Goal: Task Accomplishment & Management: Complete application form

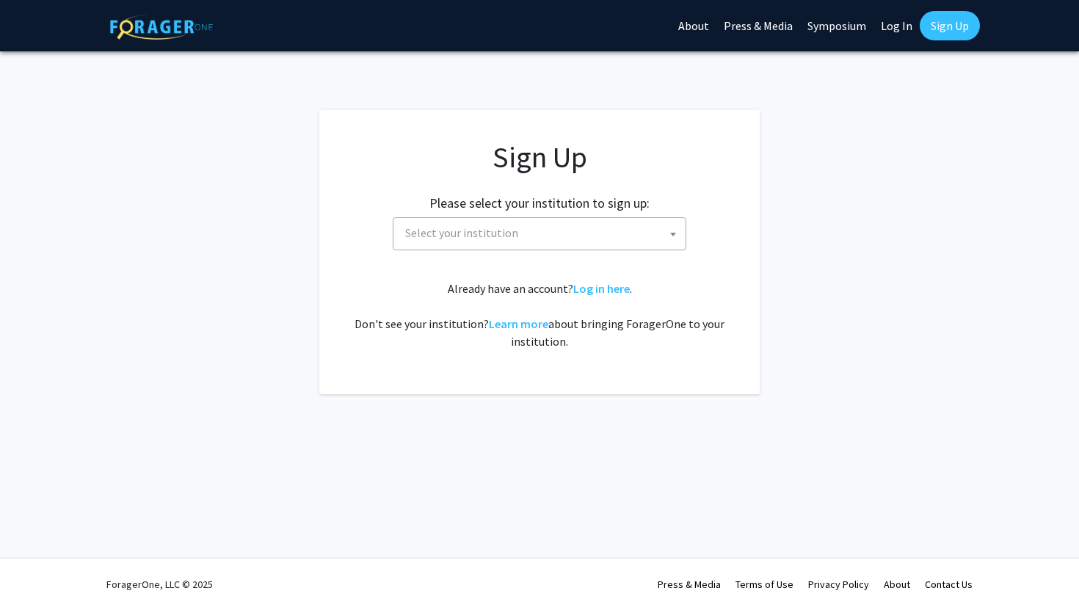
click at [620, 229] on span "Select your institution" at bounding box center [542, 233] width 286 height 30
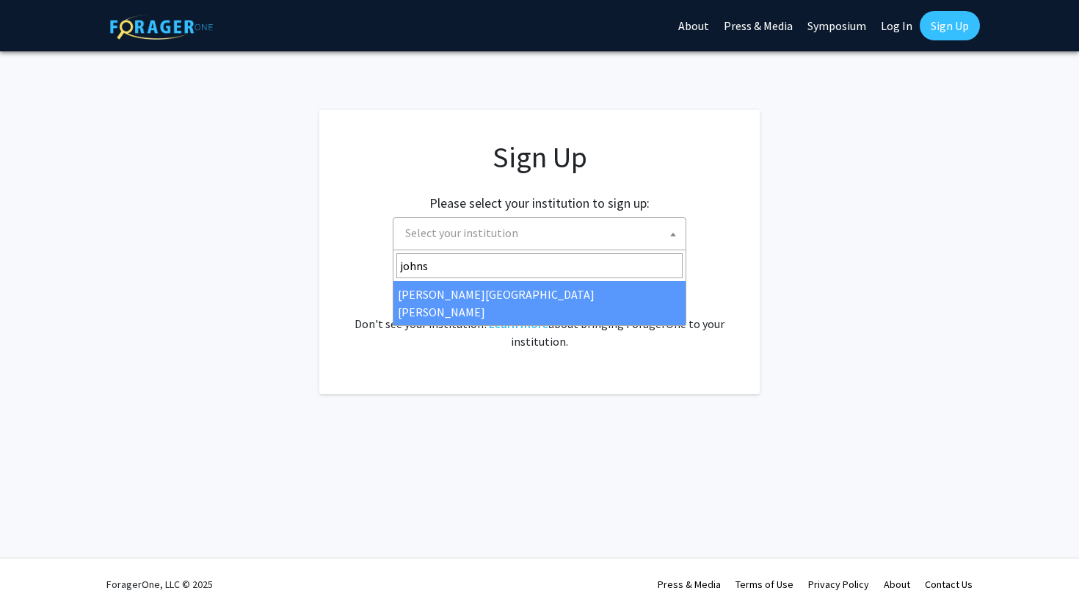
type input "johns"
select select "1"
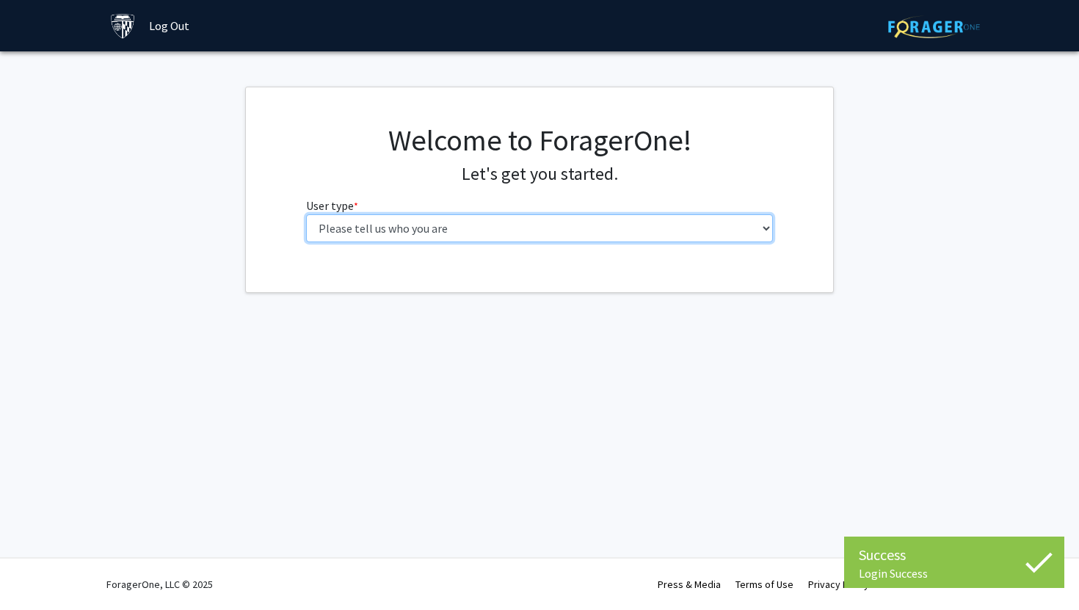
click at [569, 233] on select "Please tell us who you are Undergraduate Student Master's Student Doctoral Cand…" at bounding box center [539, 228] width 467 height 28
select select "1: undergrad"
click at [306, 214] on select "Please tell us who you are Undergraduate Student Master's Student Doctoral Cand…" at bounding box center [539, 228] width 467 height 28
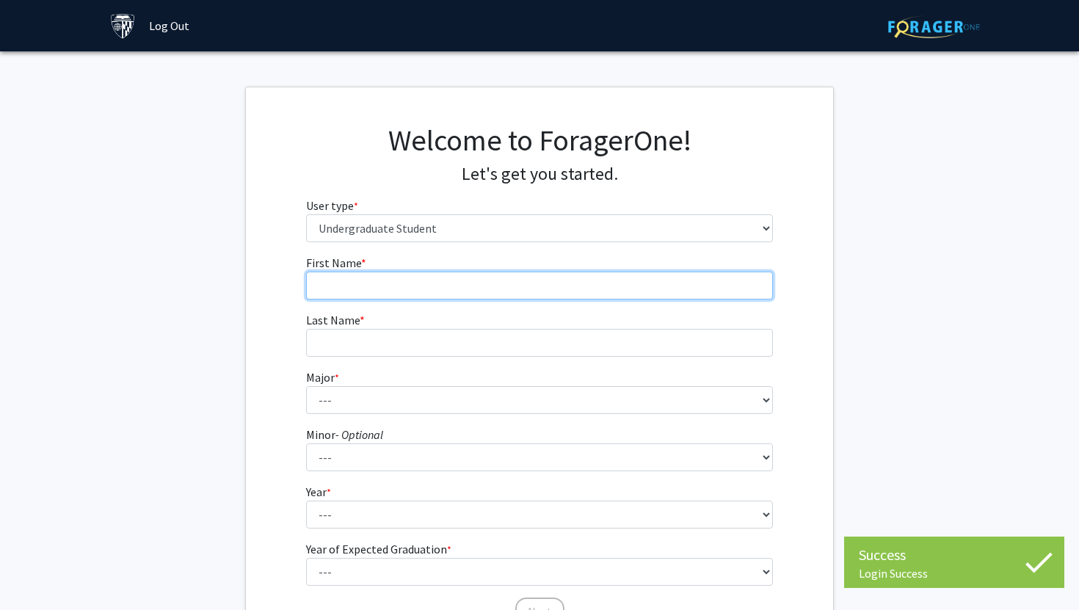
click at [481, 282] on input "First Name * required" at bounding box center [539, 285] width 467 height 28
type input "[PERSON_NAME]"
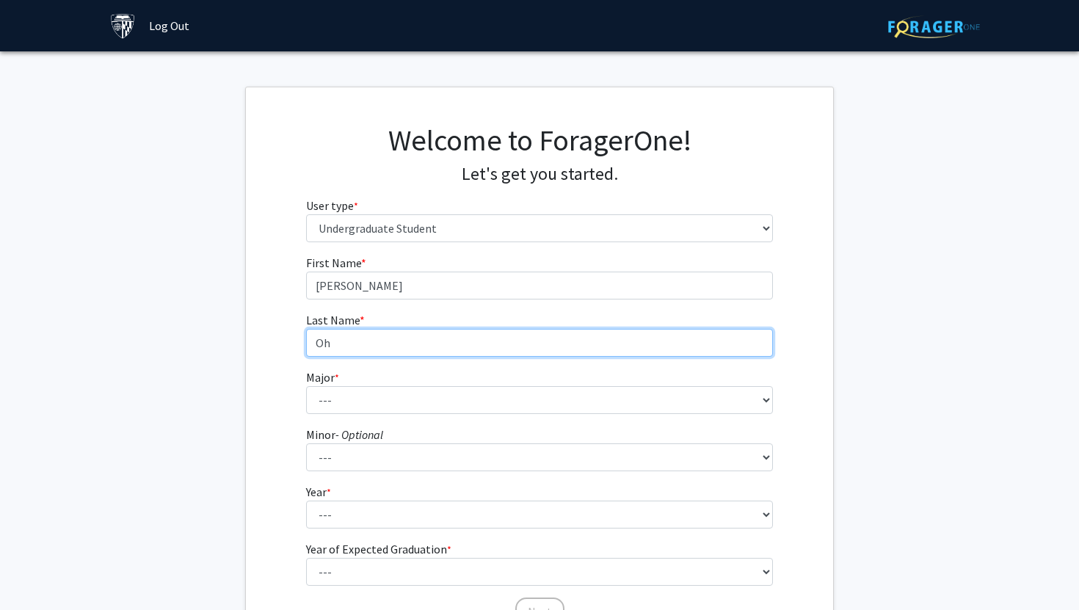
type input "Oh"
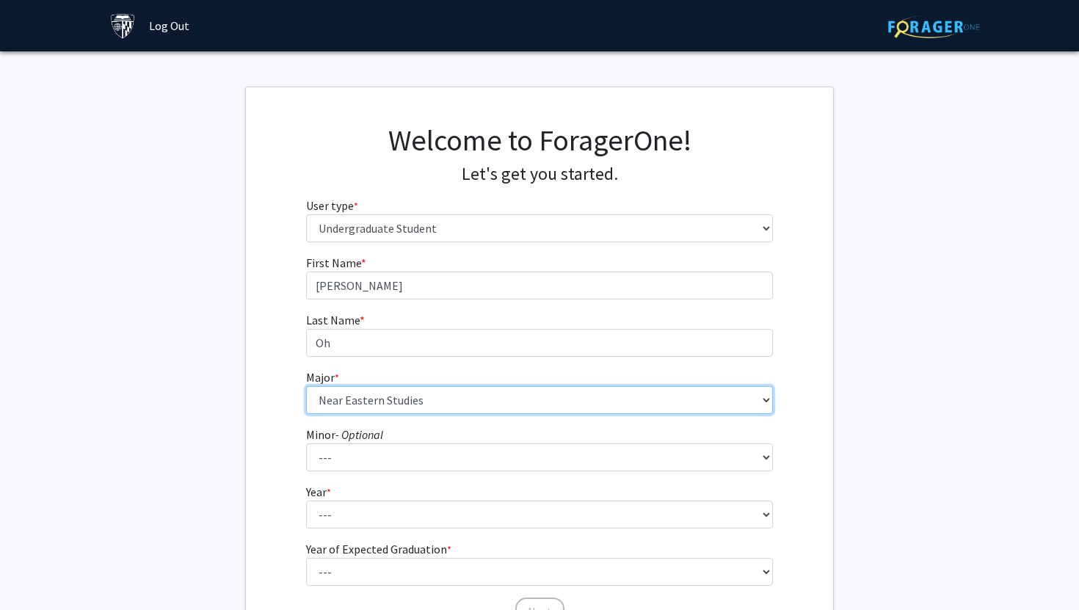
select select "45: 58"
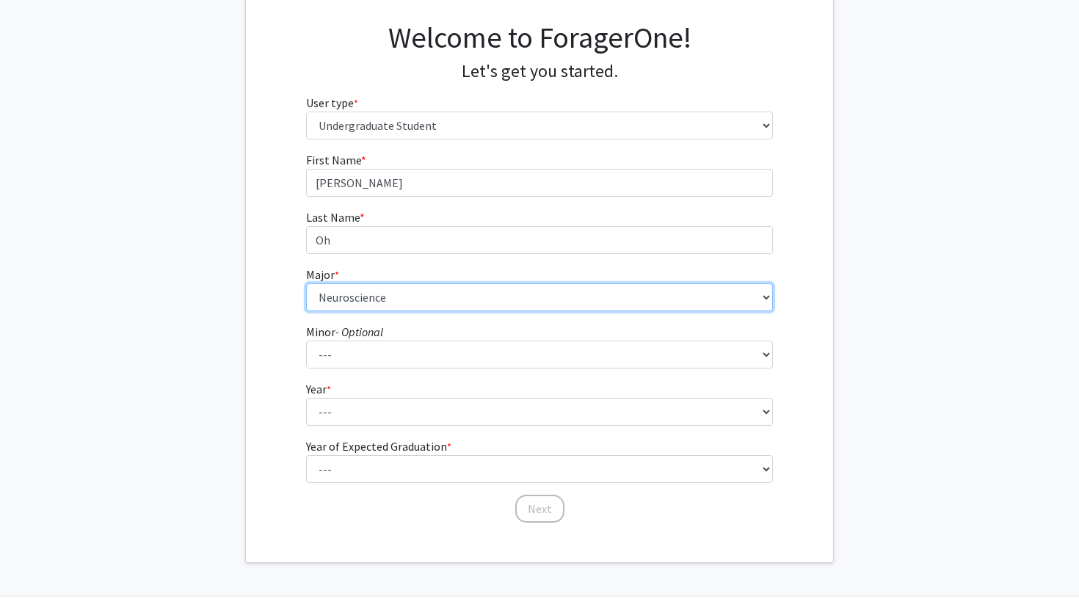
scroll to position [141, 0]
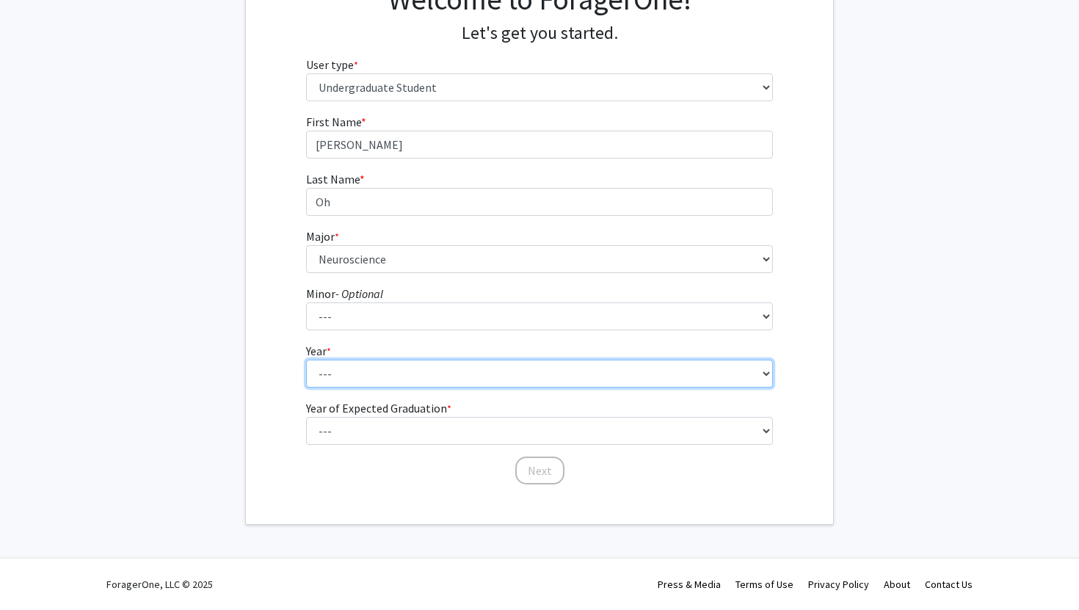
click at [394, 367] on select "--- First-year Sophomore Junior Senior Postbaccalaureate Certificate" at bounding box center [539, 374] width 467 height 28
select select "1: first-year"
click at [306, 360] on select "--- First-year Sophomore Junior Senior Postbaccalaureate Certificate" at bounding box center [539, 374] width 467 height 28
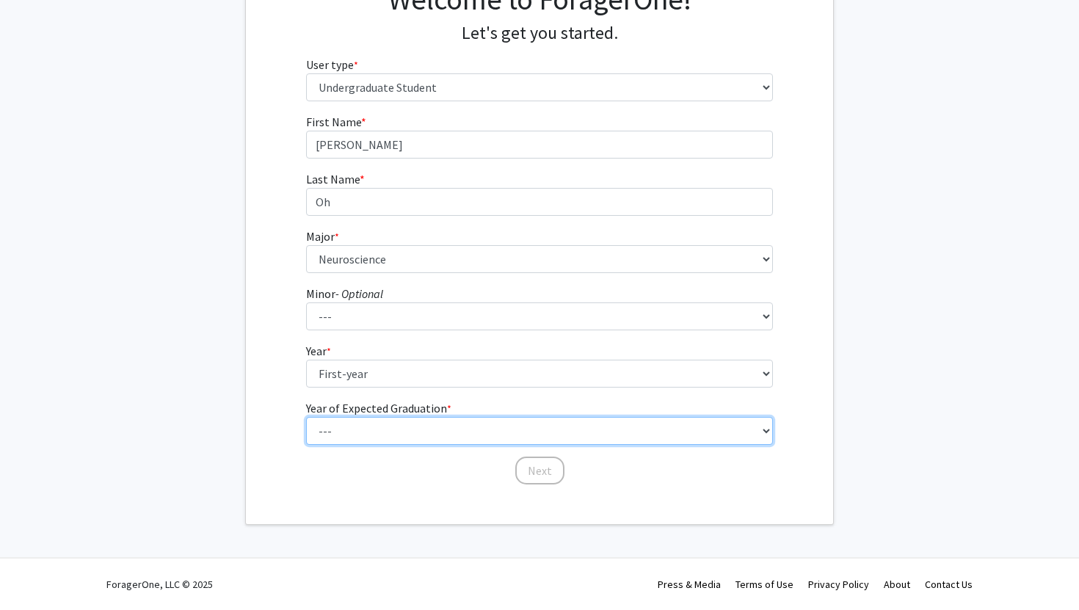
click at [379, 429] on select "--- 2025 2026 2027 2028 2029 2030 2031 2032 2033 2034" at bounding box center [539, 431] width 467 height 28
select select "5: 2029"
click at [306, 417] on select "--- 2025 2026 2027 2028 2029 2030 2031 2032 2033 2034" at bounding box center [539, 431] width 467 height 28
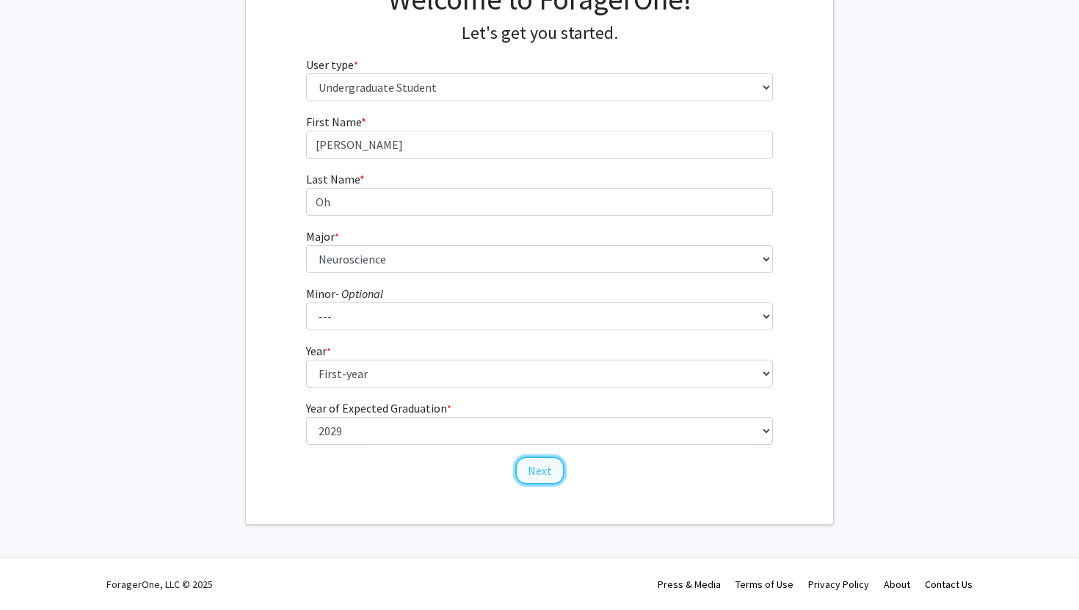
click at [537, 470] on button "Next" at bounding box center [539, 470] width 49 height 28
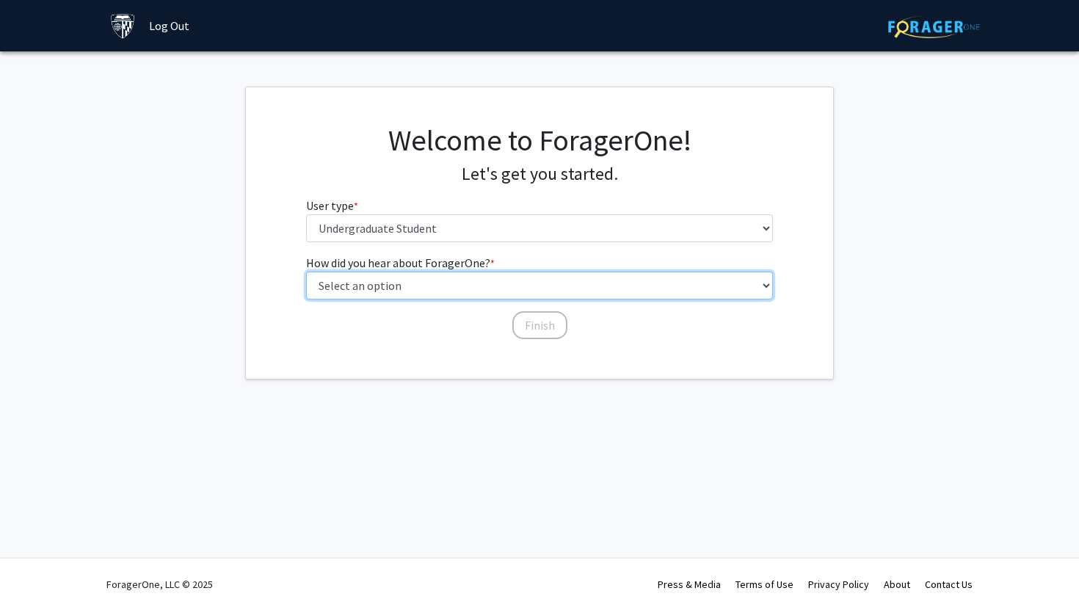
click at [435, 283] on select "Select an option Peer/student recommendation Faculty/staff recommendation Unive…" at bounding box center [539, 285] width 467 height 28
select select "2: faculty_recommendation"
click at [306, 271] on select "Select an option Peer/student recommendation Faculty/staff recommendation Unive…" at bounding box center [539, 285] width 467 height 28
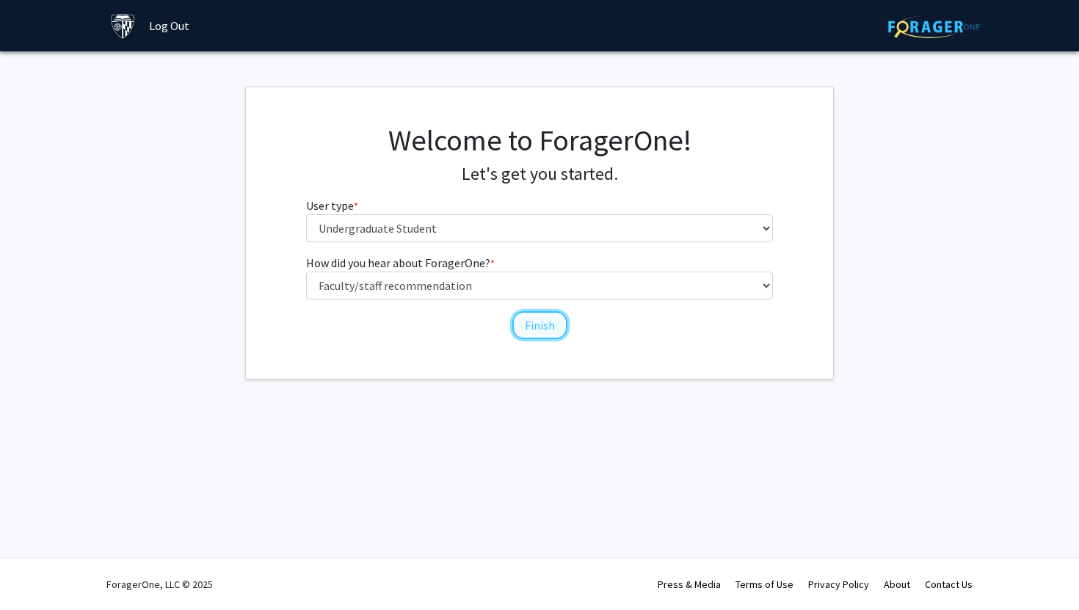
click at [539, 321] on button "Finish" at bounding box center [539, 325] width 55 height 28
